Goal: Transaction & Acquisition: Purchase product/service

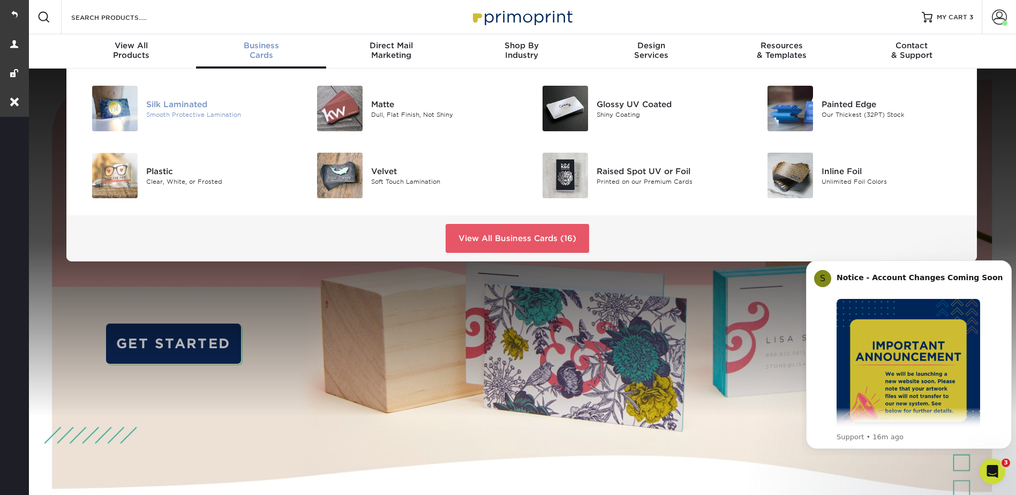
click at [182, 111] on div "Smooth Protective Lamination" at bounding box center [217, 114] width 142 height 9
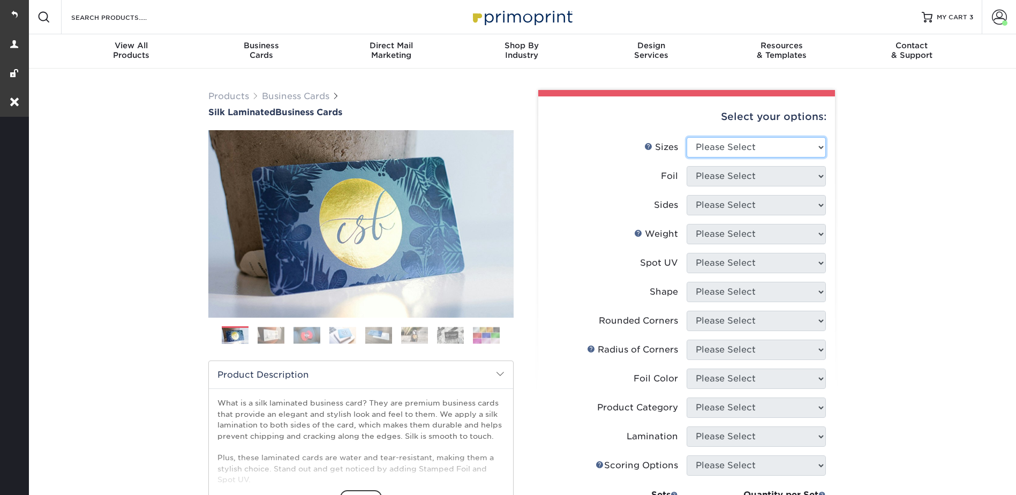
click at [724, 139] on select "Please Select 1.5" x 3.5" - Mini 1.75" x 3.5" - Mini 2" x 2" - Square 2" x 3" -…" at bounding box center [756, 147] width 139 height 20
select select "2.00x3.50"
click at [687, 137] on select "Please Select 1.5" x 3.5" - Mini 1.75" x 3.5" - Mini 2" x 2" - Square 2" x 3" -…" at bounding box center [756, 147] width 139 height 20
click at [707, 177] on select "Please Select Yes No" at bounding box center [756, 176] width 139 height 20
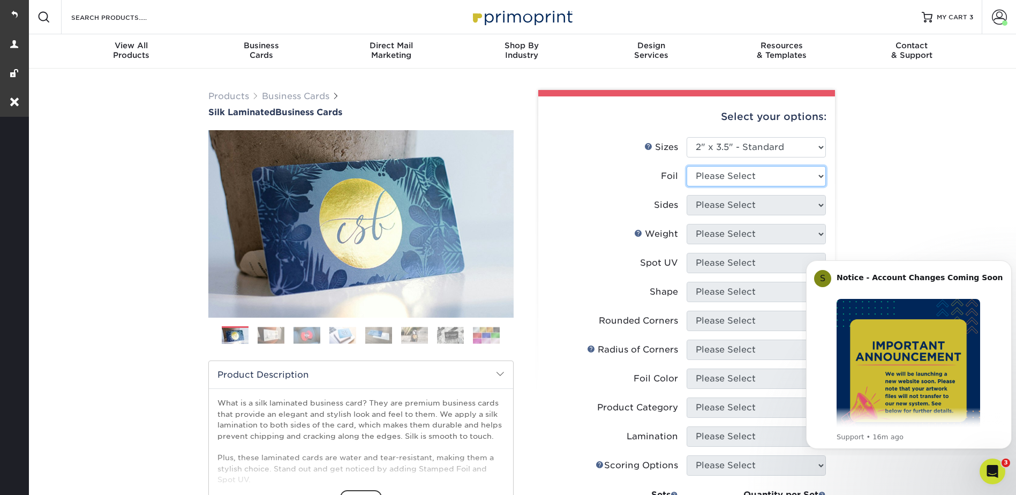
select select "1"
click at [687, 166] on select "Please Select Yes No" at bounding box center [756, 176] width 139 height 20
click at [714, 198] on select "Please Select Print Both Sides - Foil Both Sides Print Both Sides - Foil Front …" at bounding box center [756, 205] width 139 height 20
select select "e9e9dfb3-fba1-4d60-972c-fd9ca5904d33"
click at [687, 195] on select "Please Select Print Both Sides - Foil Both Sides Print Both Sides - Foil Front …" at bounding box center [756, 205] width 139 height 20
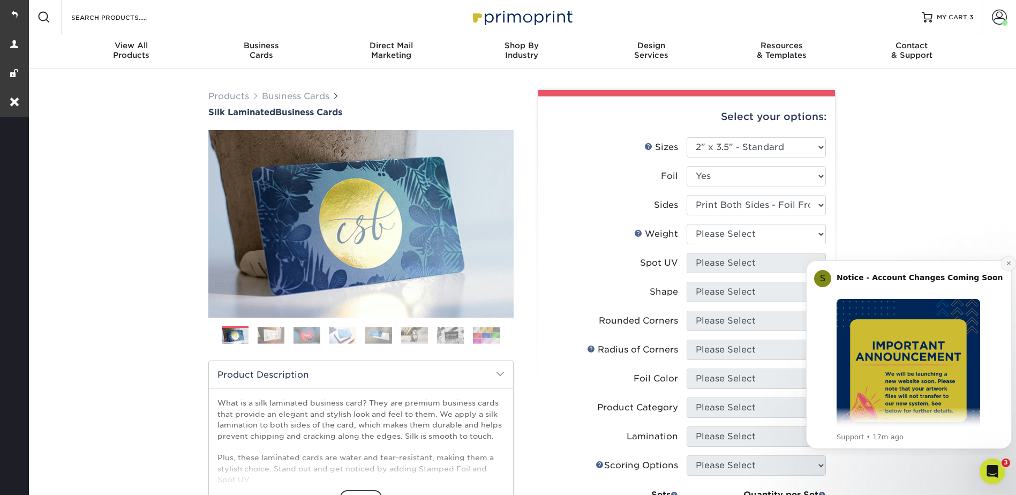
click at [1007, 262] on icon "Dismiss notification" at bounding box center [1008, 263] width 4 height 4
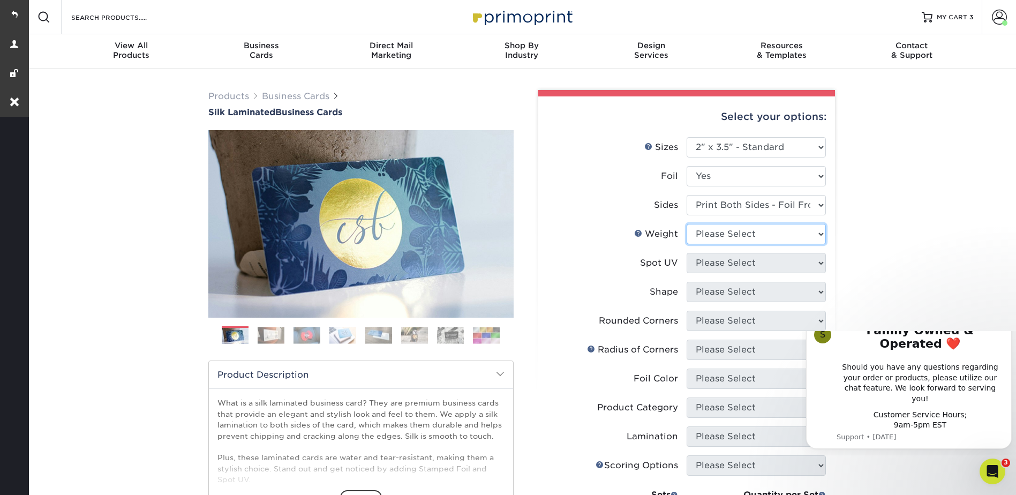
click at [745, 236] on select "Please Select 16PT" at bounding box center [756, 234] width 139 height 20
select select "16PT"
click at [687, 224] on select "Please Select 16PT" at bounding box center [756, 234] width 139 height 20
click at [728, 259] on select "Please Select No Spot UV Front and Back (Both Sides) Front Only Back Only" at bounding box center [756, 263] width 139 height 20
select select "0"
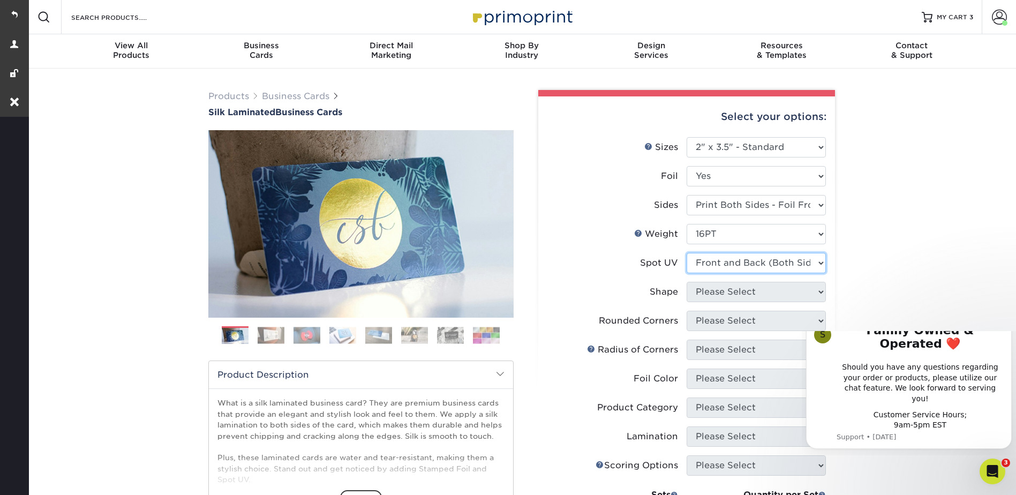
click at [687, 253] on select "Please Select No Spot UV Front and Back (Both Sides) Front Only Back Only" at bounding box center [756, 263] width 139 height 20
click at [1005, 327] on button "Dismiss notification" at bounding box center [1008, 320] width 14 height 14
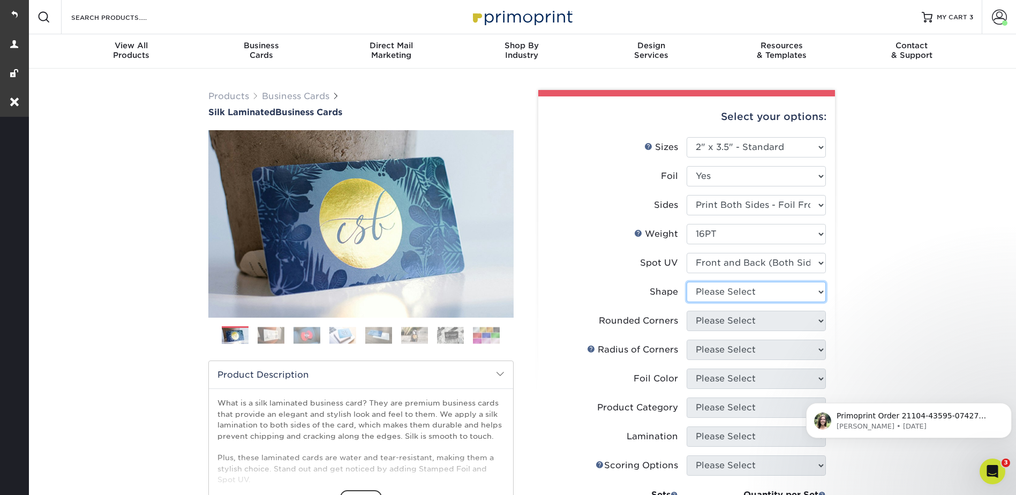
click at [710, 286] on select "Please Select Standard" at bounding box center [756, 292] width 139 height 20
select select "standard"
click at [687, 282] on select "Please Select Standard" at bounding box center [756, 292] width 139 height 20
drag, startPoint x: 710, startPoint y: 316, endPoint x: 710, endPoint y: 331, distance: 15.0
click at [710, 316] on select "Please Select Yes - Round 2 Corners Yes - Round 4 Corners No" at bounding box center [756, 321] width 139 height 20
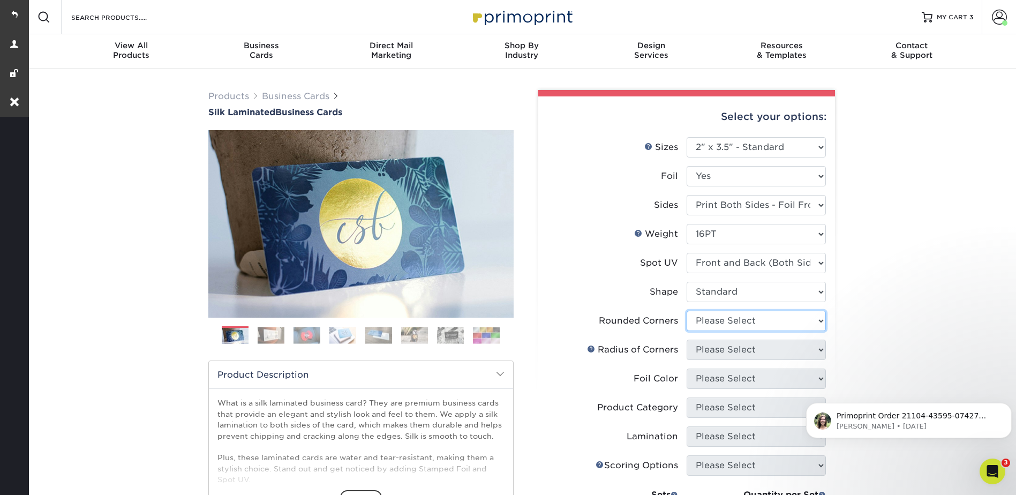
select select "7672df9e-0e0a-464d-8e1f-920c575e4da3"
click at [687, 311] on select "Please Select Yes - Round 2 Corners Yes - Round 4 Corners No" at bounding box center [756, 321] width 139 height 20
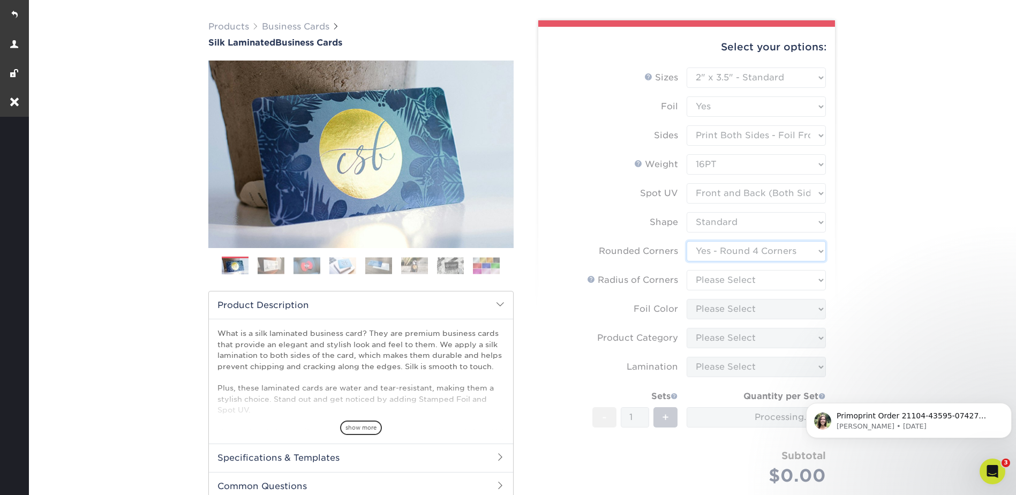
scroll to position [214, 0]
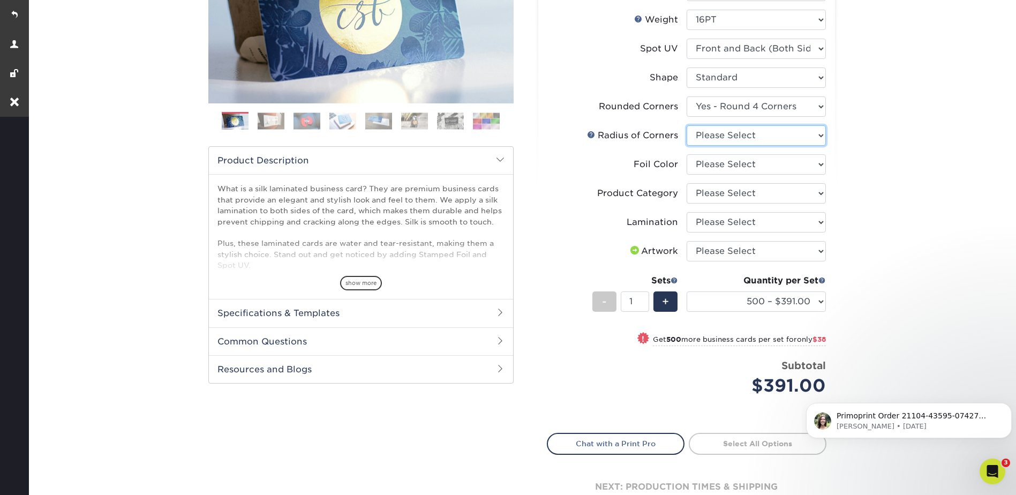
click at [720, 132] on select "Please Select Rounded 1/8" Rounded 1/4"" at bounding box center [756, 135] width 139 height 20
select select "589680c7-ee9a-431b-9d12-d7aeb1386a97"
click at [687, 125] on select "Please Select Rounded 1/8" Rounded 1/4"" at bounding box center [756, 135] width 139 height 20
click at [708, 159] on select "Please Select Silver Foil Black Foil Blue Foil Copper Foil Gold Foil Red Foil R…" at bounding box center [756, 164] width 139 height 20
select select "acffa4a5-22f9-4585-ba3f-0adaa54b8c85"
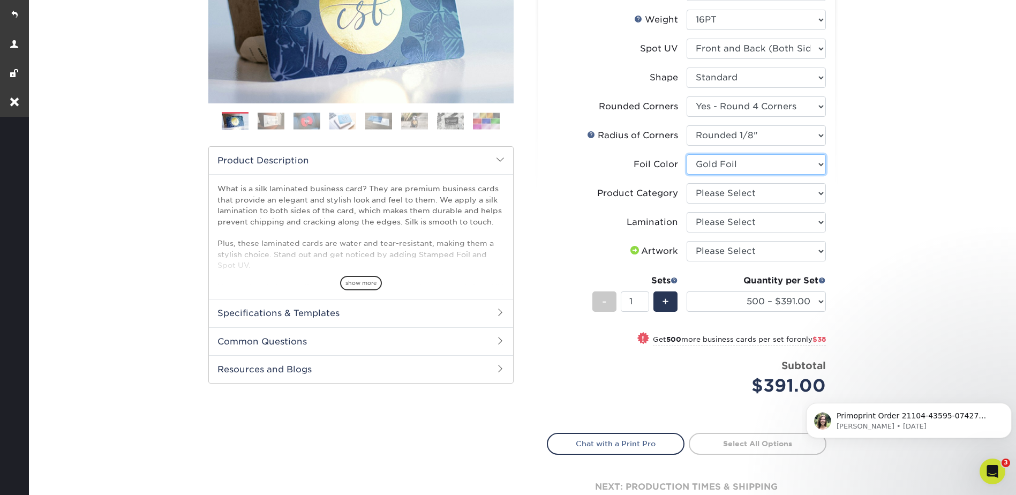
click at [687, 154] on select "Please Select Silver Foil Black Foil Blue Foil Copper Foil Gold Foil Red Foil R…" at bounding box center [756, 164] width 139 height 20
drag, startPoint x: 705, startPoint y: 192, endPoint x: 707, endPoint y: 202, distance: 10.4
click at [705, 192] on select "Please Select Business Cards" at bounding box center [756, 193] width 139 height 20
select select "3b5148f1-0588-4f88-a218-97bcfdce65c1"
click at [687, 183] on select "Please Select Business Cards" at bounding box center [756, 193] width 139 height 20
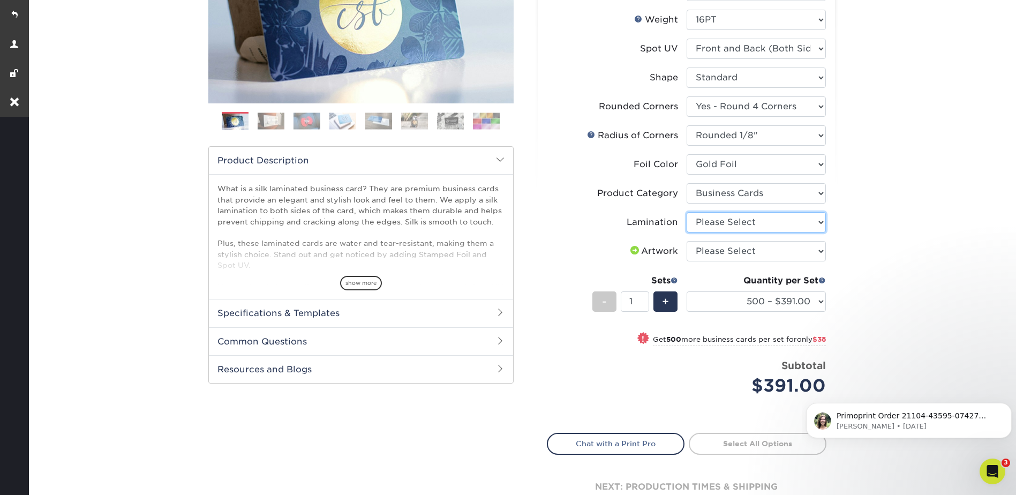
click at [711, 222] on select "Please Select Silk" at bounding box center [756, 222] width 139 height 20
select select "ccacb42f-45f7-42d3-bbd3-7c8421cf37f0"
click at [687, 212] on select "Please Select Silk" at bounding box center [756, 222] width 139 height 20
drag, startPoint x: 713, startPoint y: 246, endPoint x: 713, endPoint y: 252, distance: 5.9
click at [713, 246] on select "Please Select I will upload files I need a design - $100" at bounding box center [756, 251] width 139 height 20
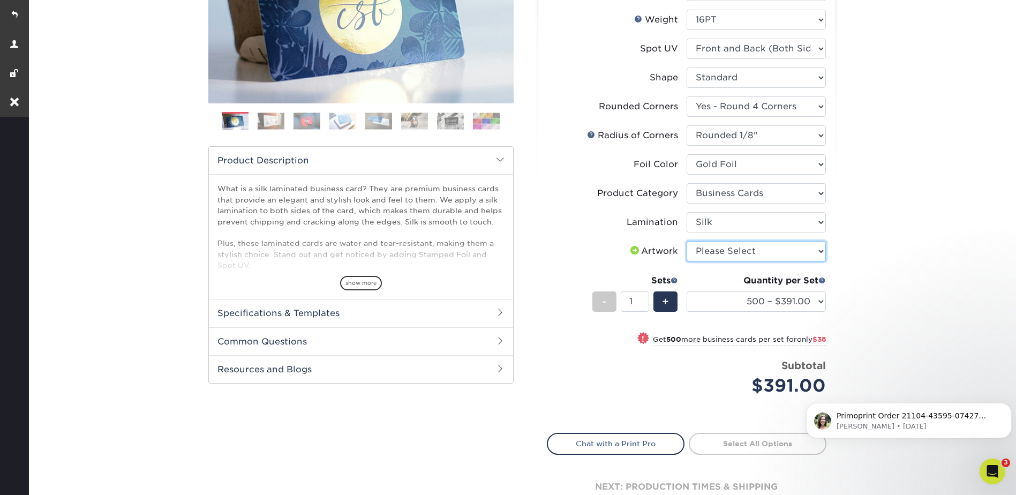
select select "upload"
click at [687, 241] on select "Please Select I will upload files I need a design - $100" at bounding box center [756, 251] width 139 height 20
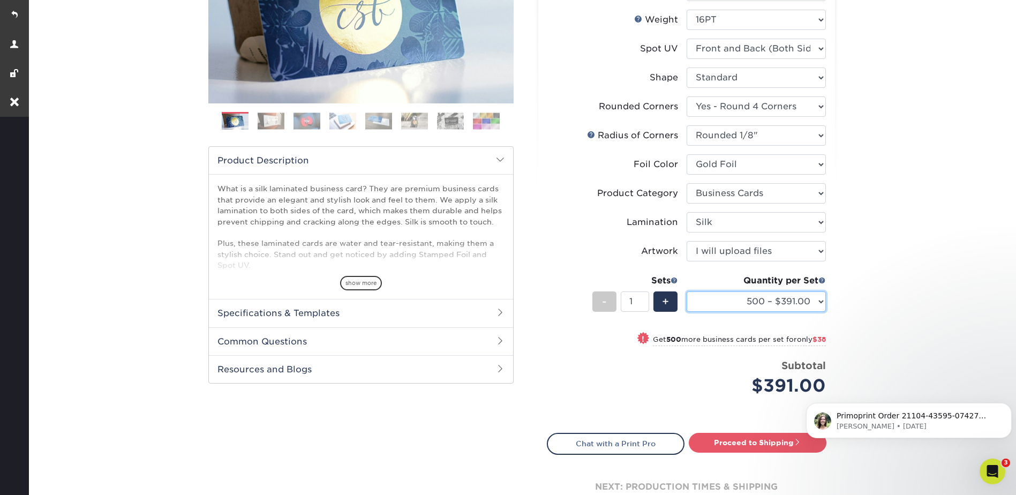
click at [714, 302] on select "500 – $391.00 1000 – $429.00 2500 – $997.00 5000 – $1839.00" at bounding box center [756, 301] width 139 height 20
click at [15, 12] on link at bounding box center [14, 14] width 29 height 29
